Goal: Task Accomplishment & Management: Manage account settings

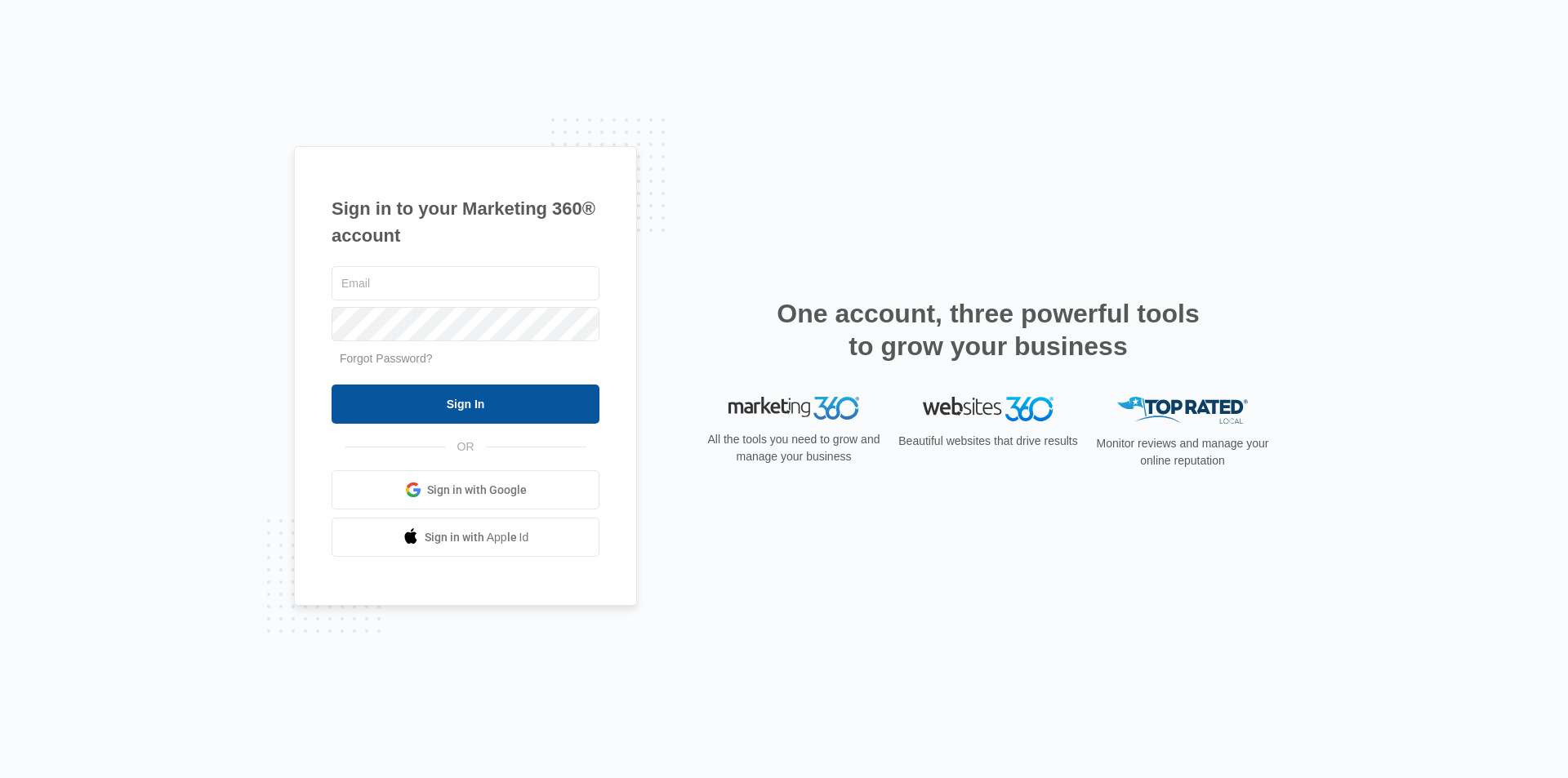
type input "[EMAIL_ADDRESS][DOMAIN_NAME]"
click at [507, 408] on input "Sign In" at bounding box center [465, 405] width 268 height 39
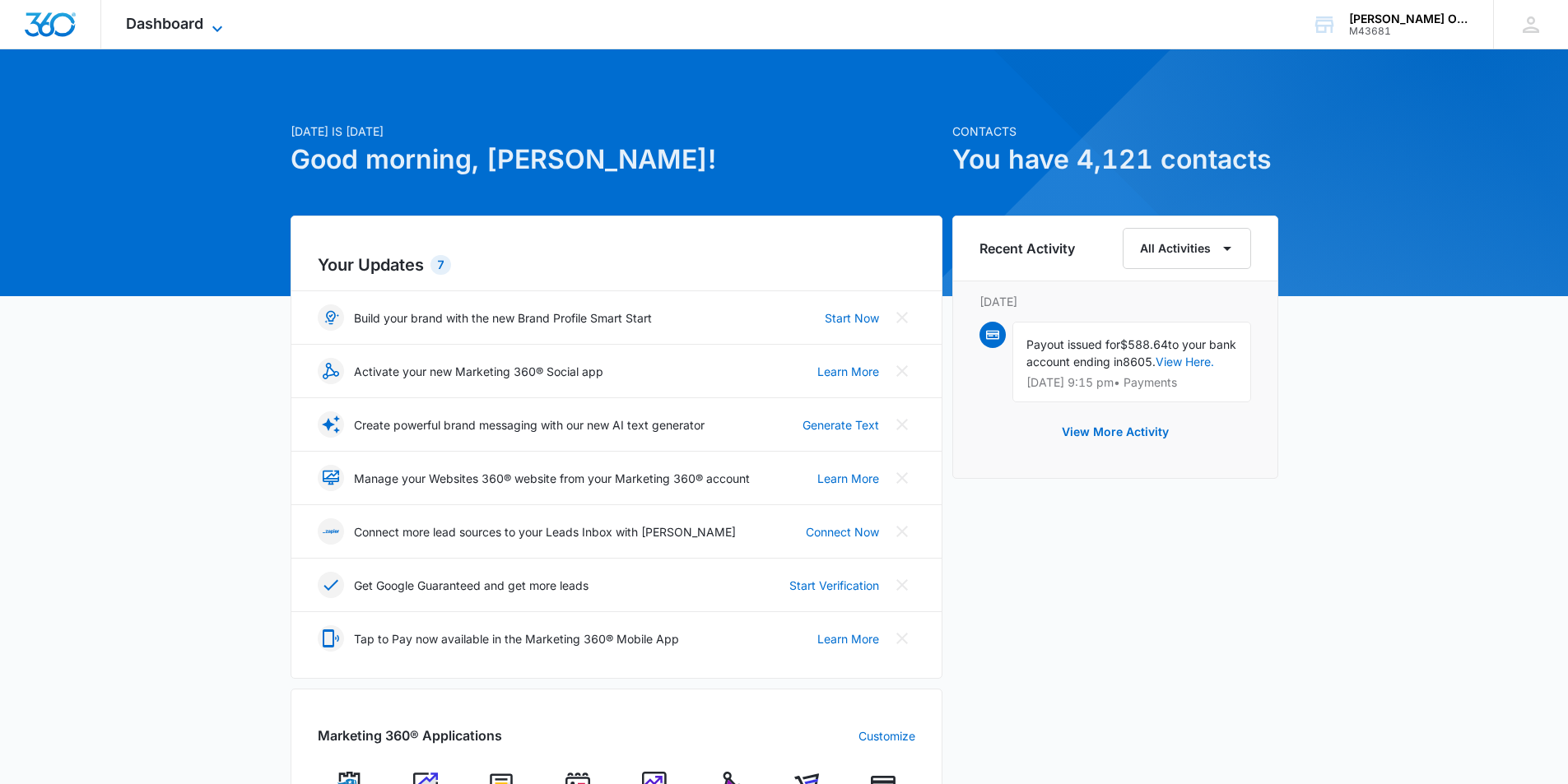
click at [218, 22] on icon at bounding box center [217, 29] width 20 height 20
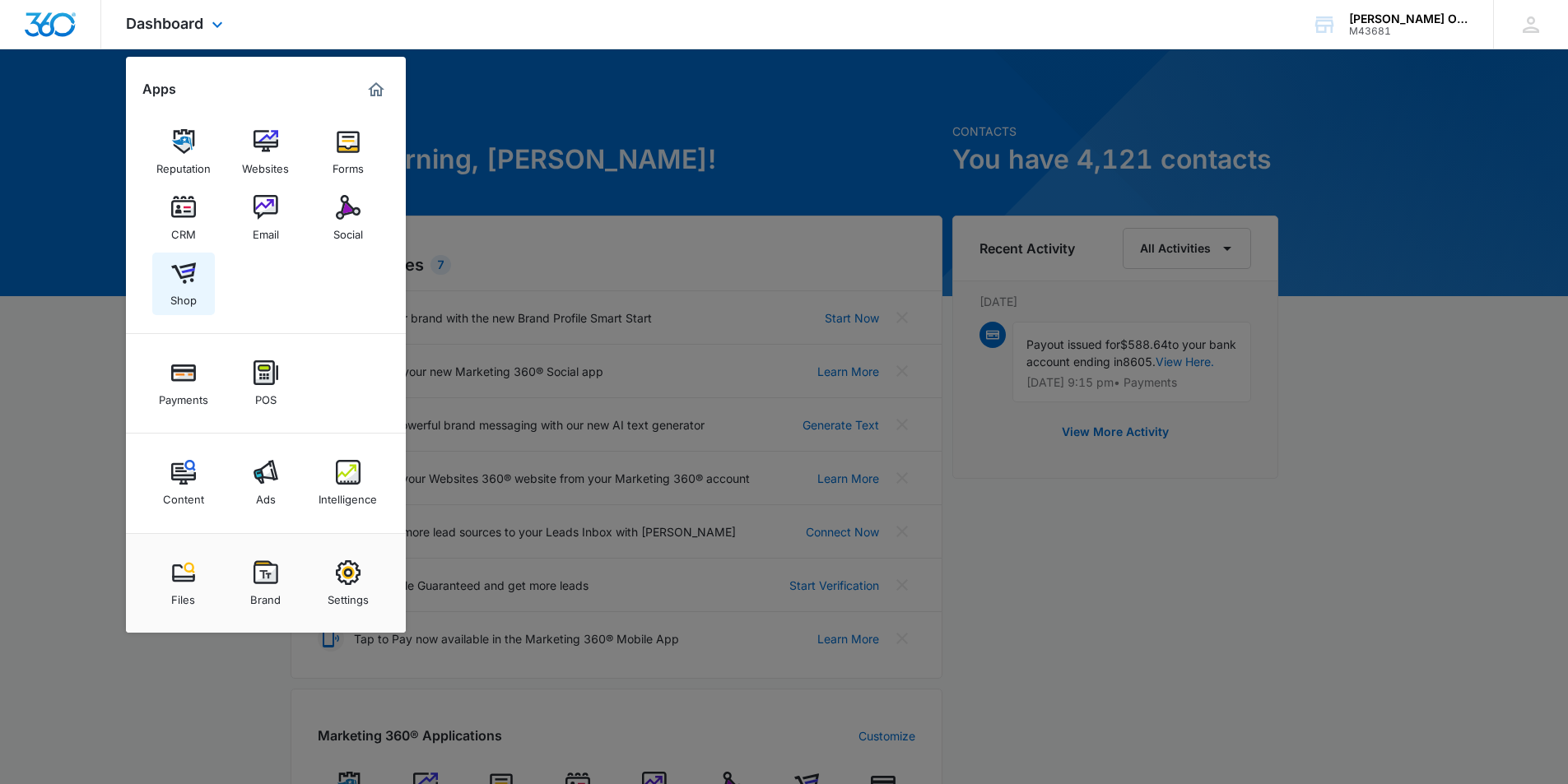
click at [193, 283] on img at bounding box center [183, 273] width 25 height 25
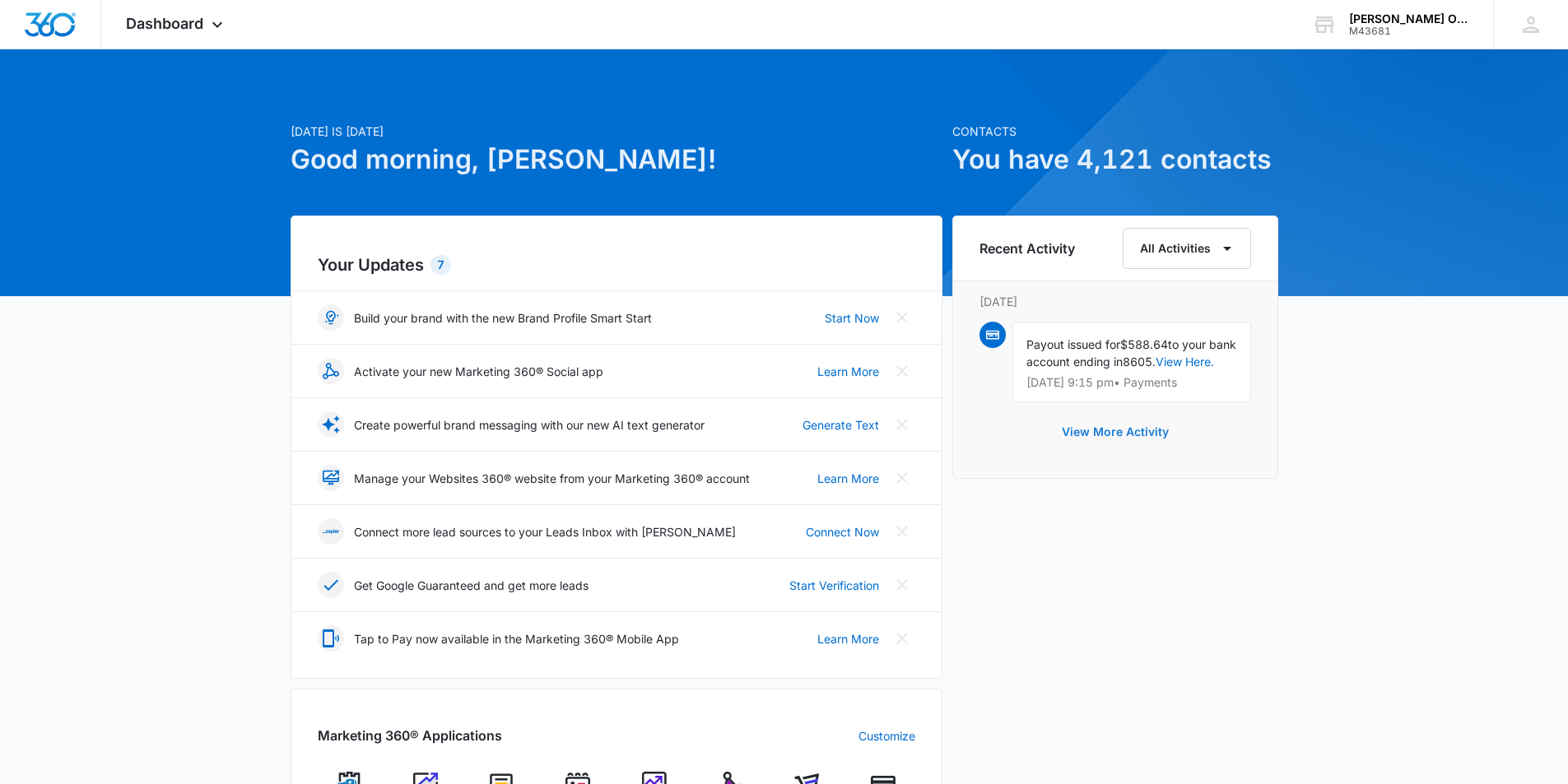
click at [1119, 452] on button "View More Activity" at bounding box center [1115, 432] width 140 height 40
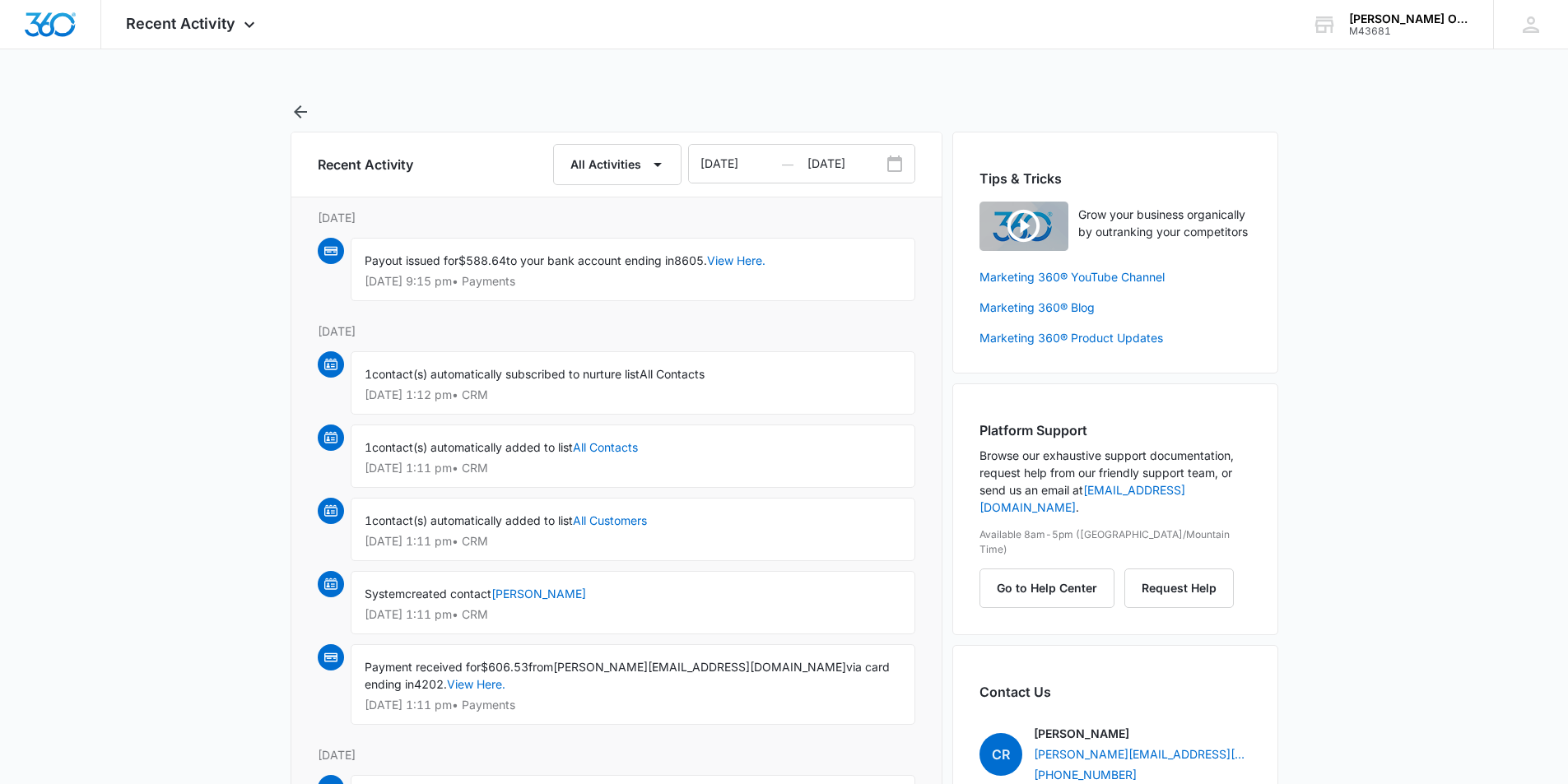
scroll to position [329, 0]
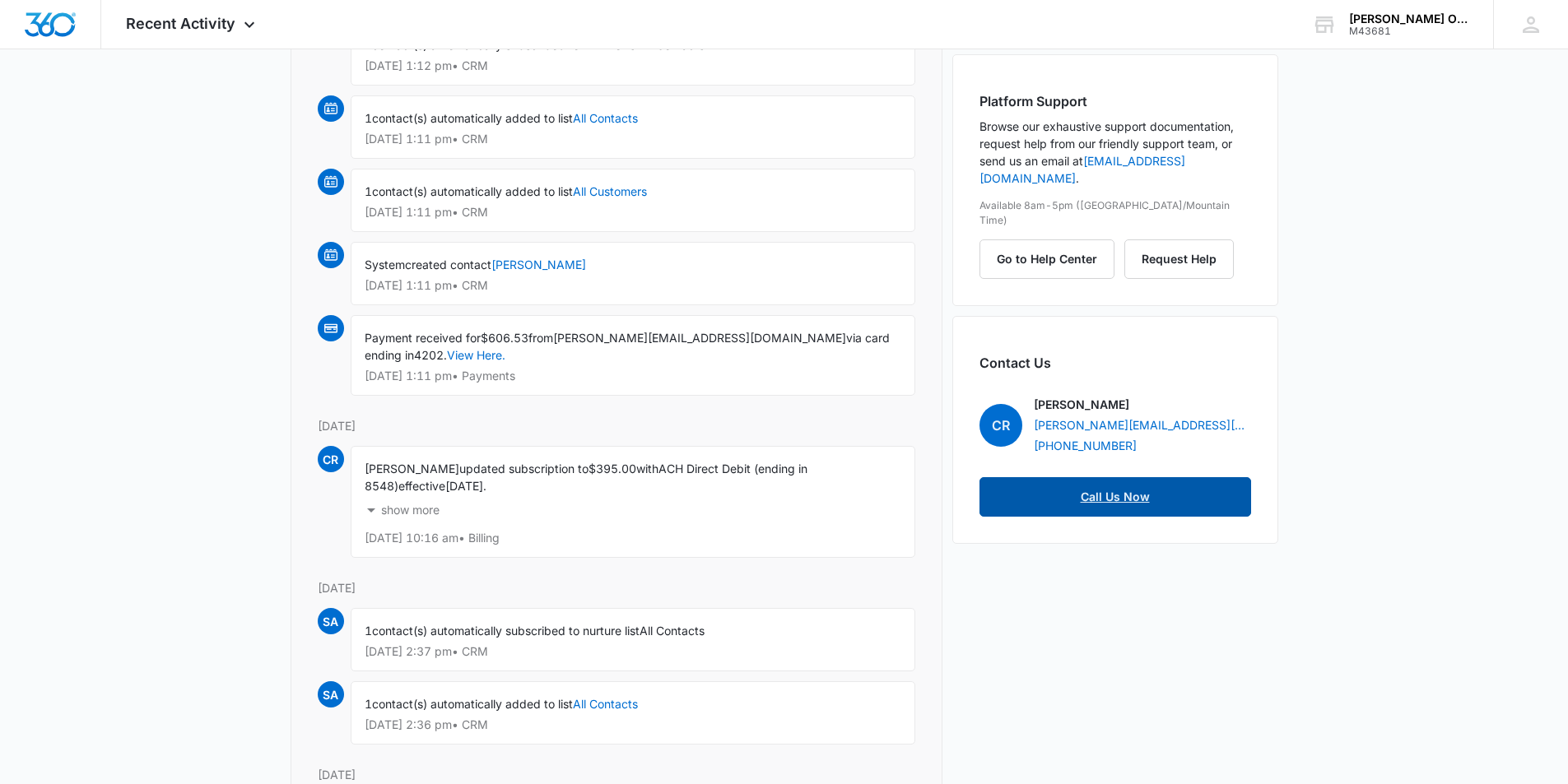
click at [1117, 478] on link "Call Us Now" at bounding box center [1115, 497] width 272 height 40
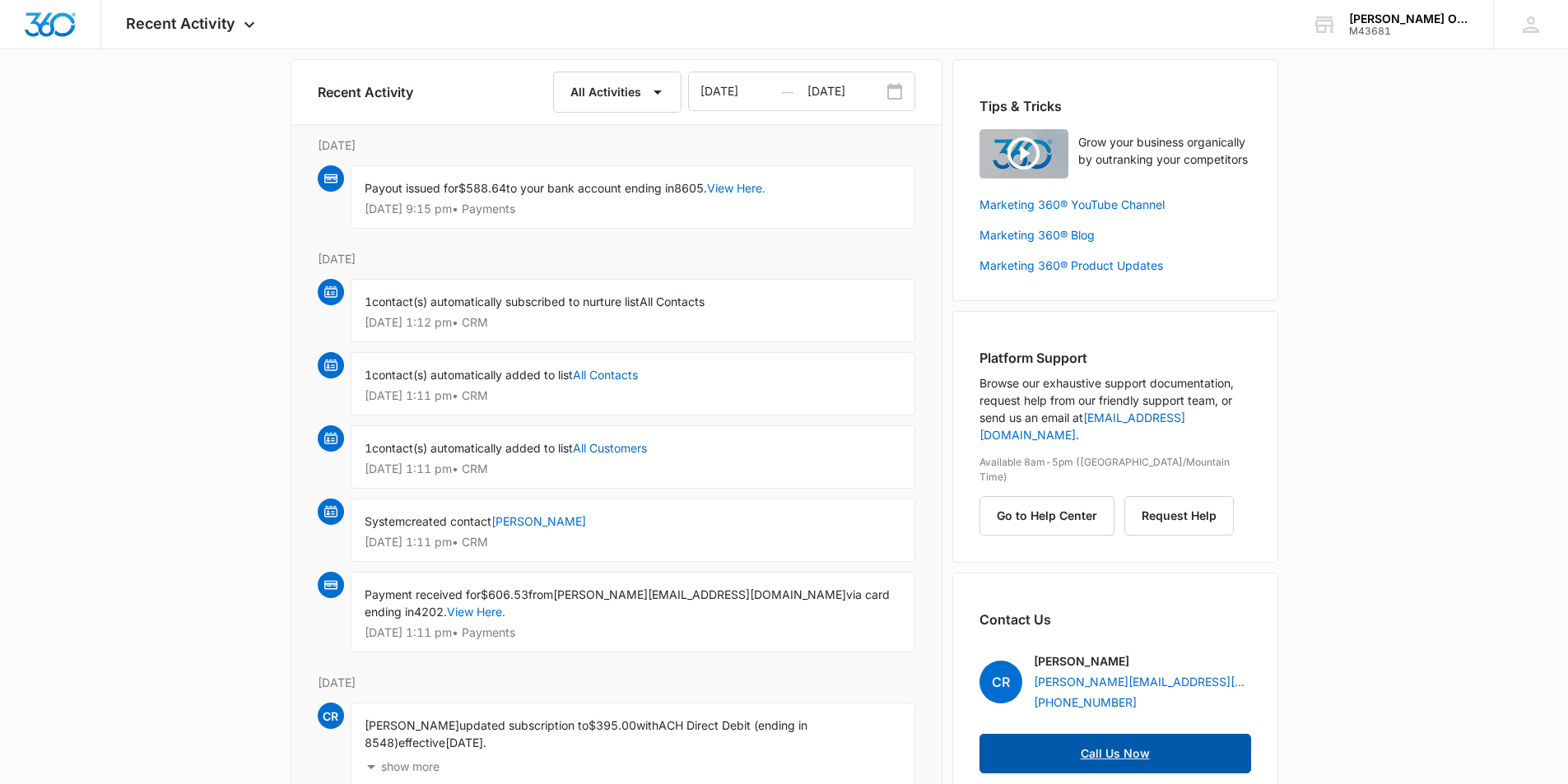
scroll to position [0, 0]
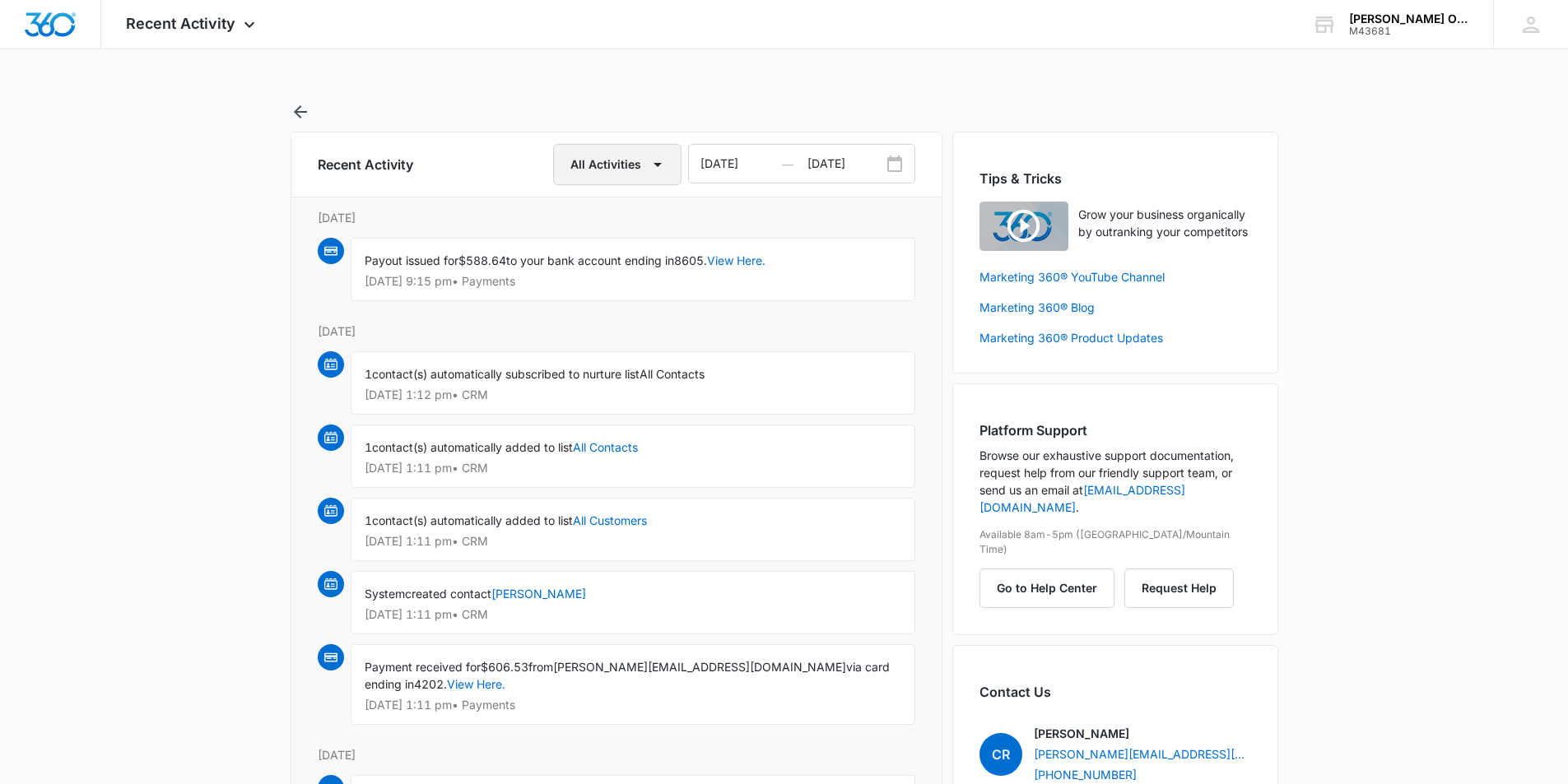
click at [665, 154] on button "All Activities" at bounding box center [617, 164] width 128 height 41
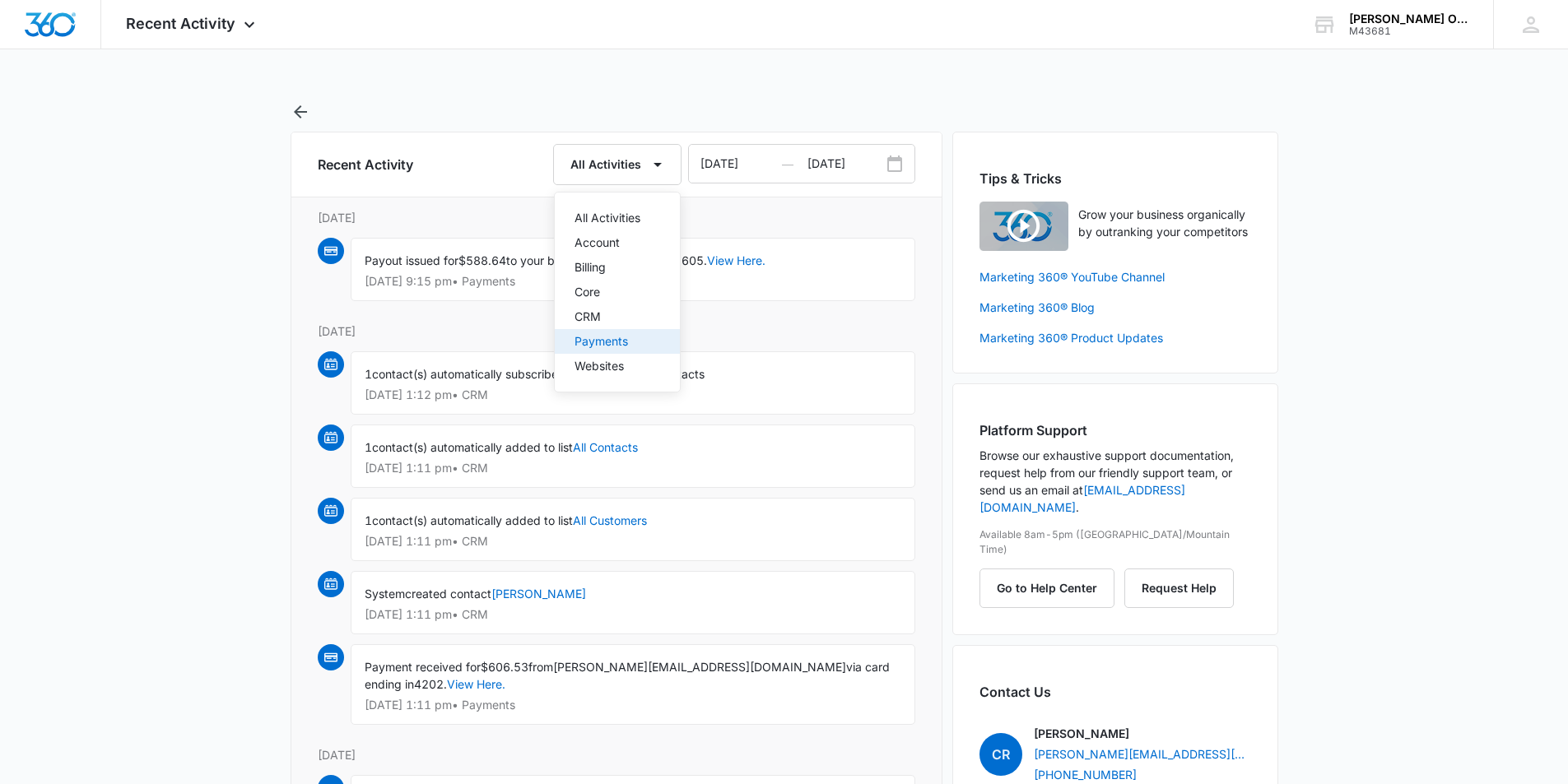
click at [602, 345] on div "Payments" at bounding box center [607, 341] width 66 height 12
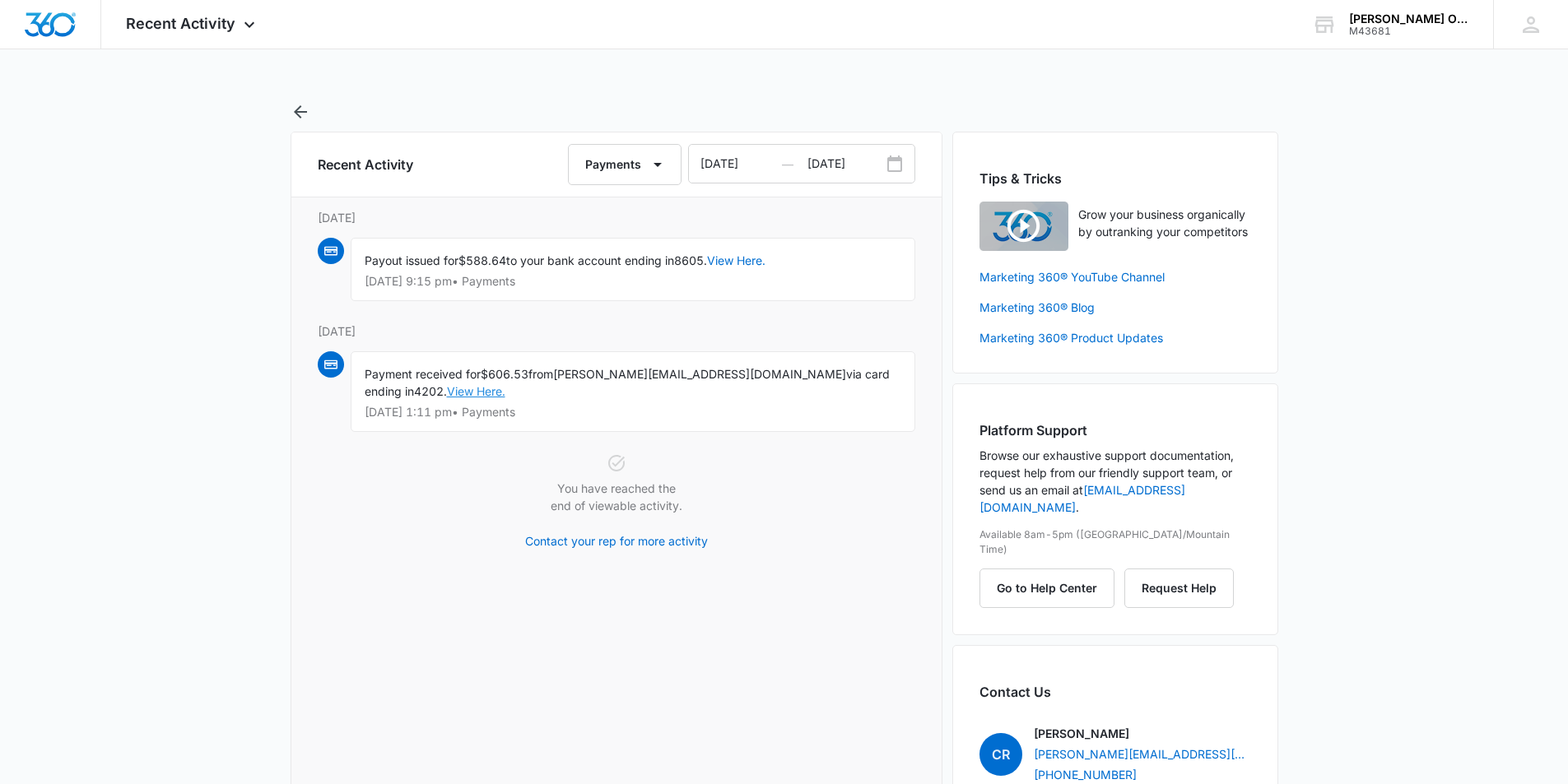
click at [447, 391] on link "View Here." at bounding box center [476, 391] width 59 height 14
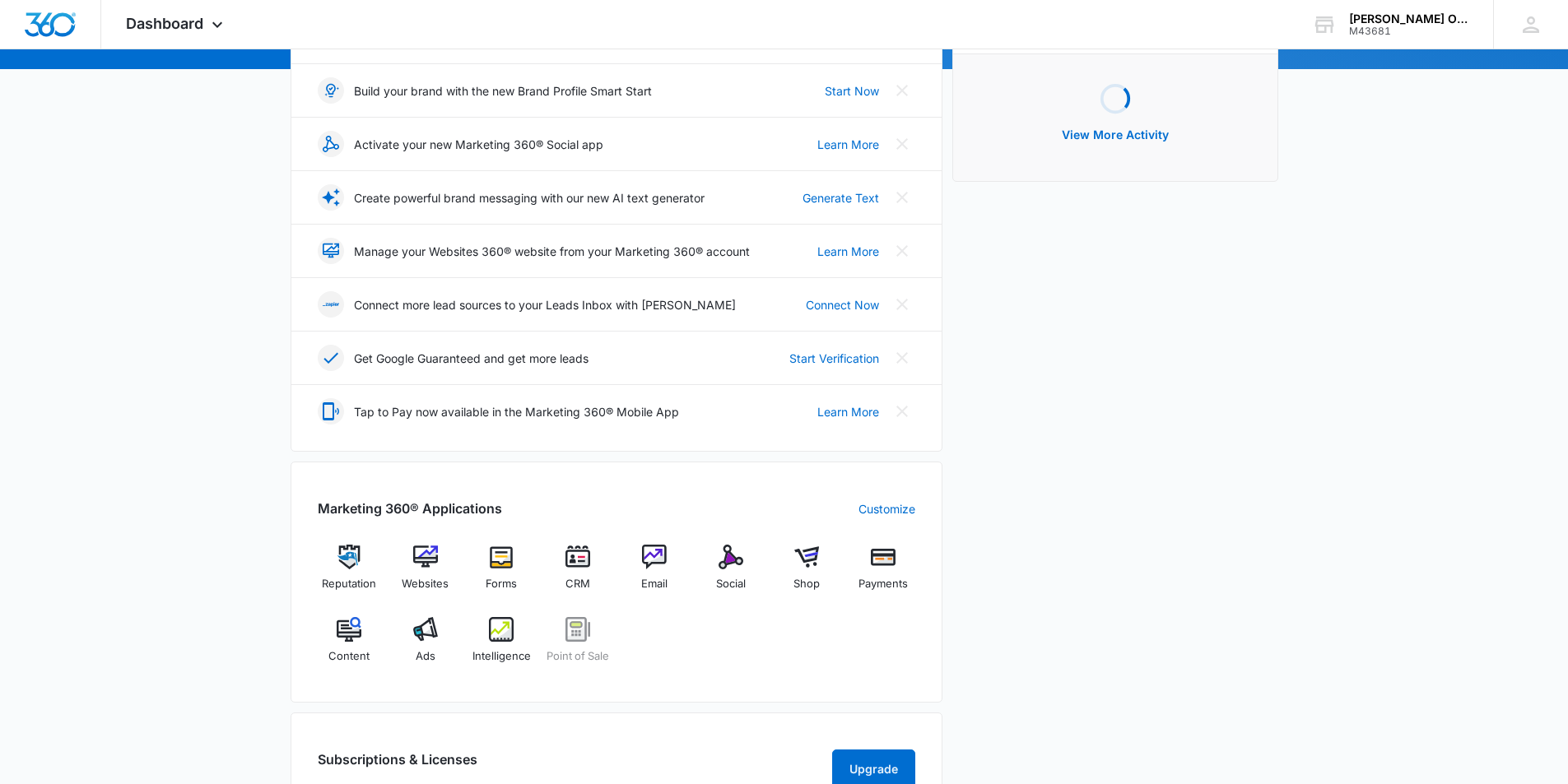
scroll to position [411, 0]
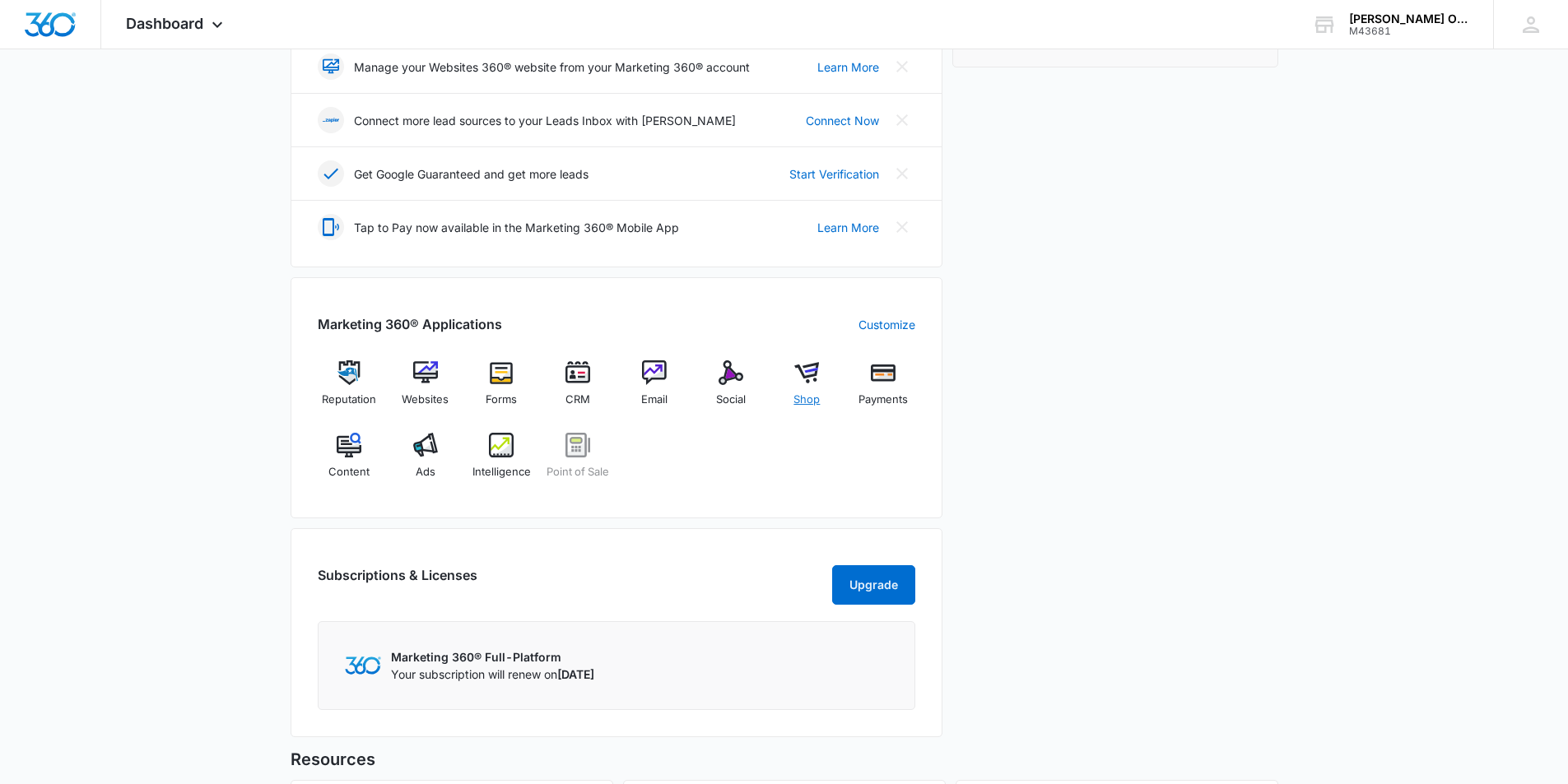
click at [804, 377] on img at bounding box center [806, 372] width 25 height 25
